Goal: Task Accomplishment & Management: Complete application form

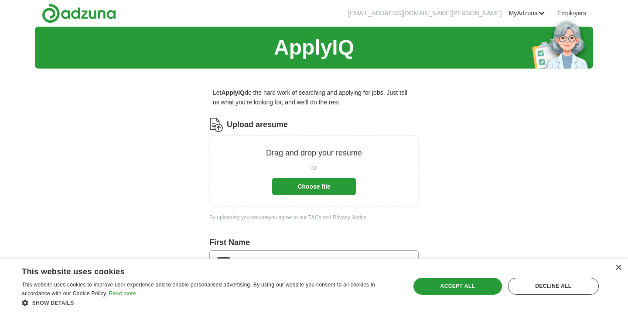
click at [323, 190] on button "Choose file" at bounding box center [314, 186] width 84 height 17
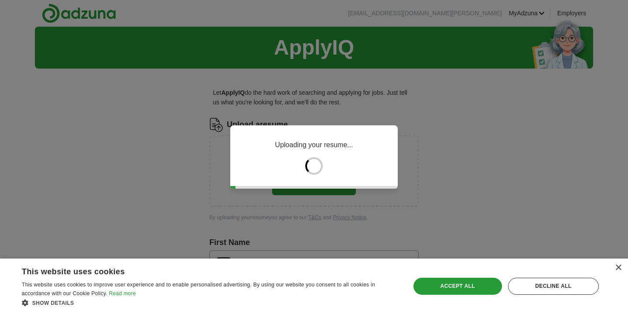
click at [492, 172] on div "Uploading your resume..." at bounding box center [314, 157] width 628 height 314
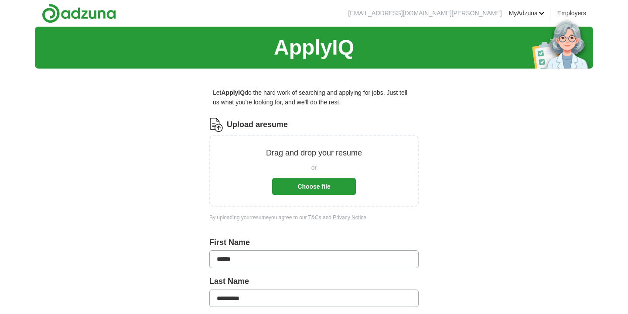
click at [309, 180] on button "Choose file" at bounding box center [314, 186] width 84 height 17
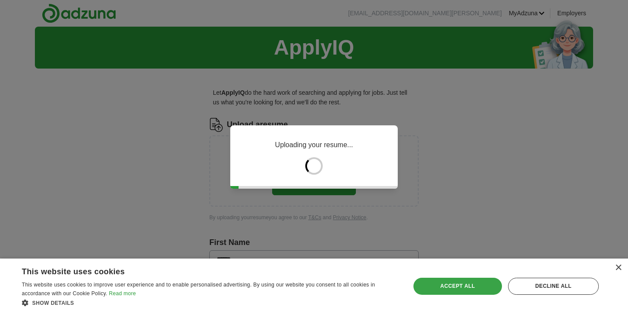
click at [468, 289] on div "Accept all" at bounding box center [458, 285] width 89 height 17
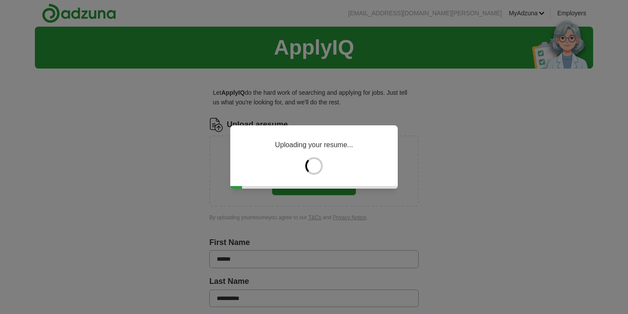
click at [554, 145] on div "Uploading your resume..." at bounding box center [314, 157] width 628 height 314
